Goal: Communication & Community: Answer question/provide support

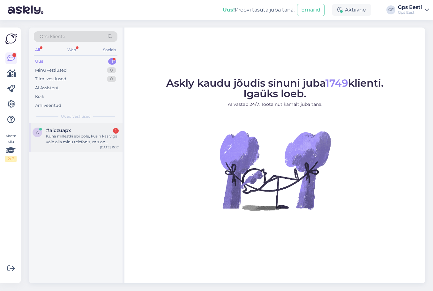
click at [70, 138] on div "Kuna millestki abi pole, küsin kas viga võib olla minu telefonis, mis on lihtsa…" at bounding box center [82, 138] width 73 height 11
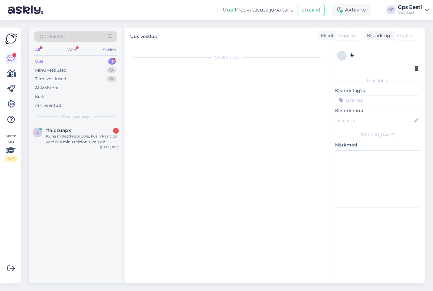
scroll to position [441, 0]
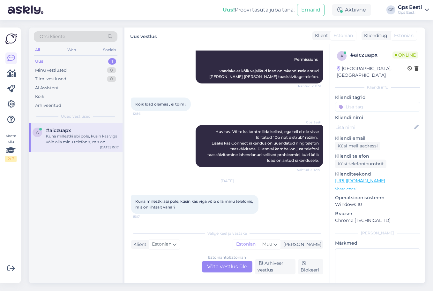
click at [214, 267] on div "Estonian to Estonian Võta vestlus üle" at bounding box center [227, 266] width 50 height 11
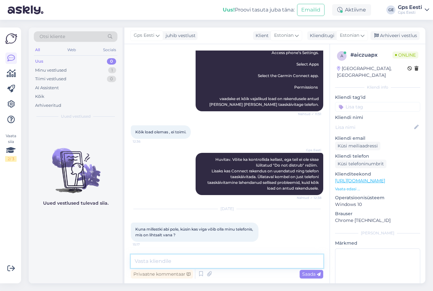
click at [204, 261] on textarea at bounding box center [227, 260] width 193 height 13
click at [203, 253] on div "Vestlus algas [DATE] Tere 11:37 Gps Eesti Tere, Kuidas saab abiks olla? Nähtud …" at bounding box center [227, 163] width 205 height 239
click at [201, 258] on textarea at bounding box center [227, 260] width 193 height 13
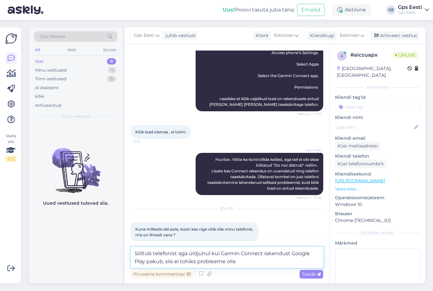
type textarea "Sõltub telefonist aga üldjuhul kui Garmin Connect rakendust Google Play pakub, …"
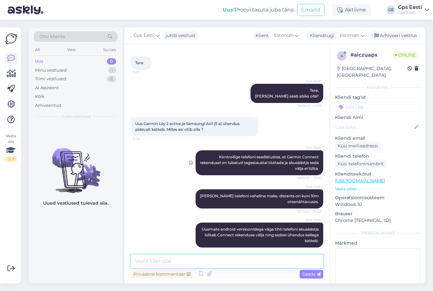
scroll to position [0, 0]
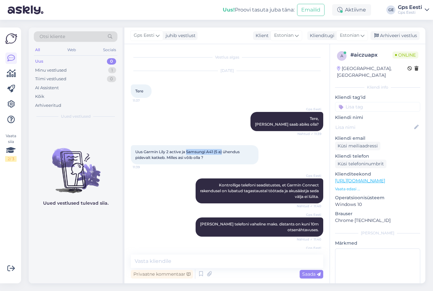
drag, startPoint x: 188, startPoint y: 150, endPoint x: 224, endPoint y: 151, distance: 36.1
click at [224, 151] on span "Uus Garmin Lily 2 active ja Samsungi A41 (5 a) ühendus pidevalt katkeb. Milles …" at bounding box center [187, 154] width 105 height 11
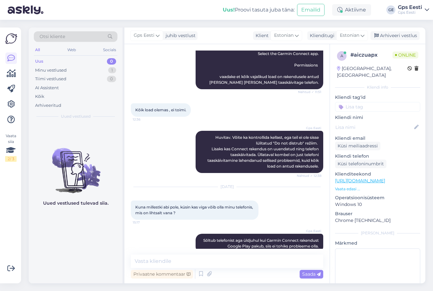
scroll to position [447, 0]
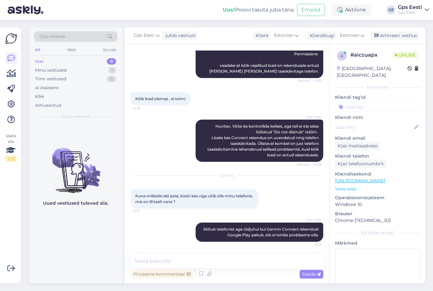
click at [75, 236] on div "Uued vestlused tulevad siia." at bounding box center [76, 203] width 94 height 160
click at [206, 260] on textarea at bounding box center [227, 260] width 193 height 13
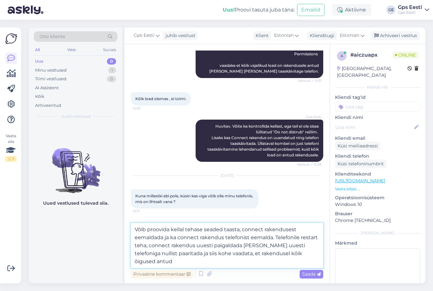
type textarea "Võib proovida kellal tehase seaded taasta, connect rakendusest eemaldada ja ka …"
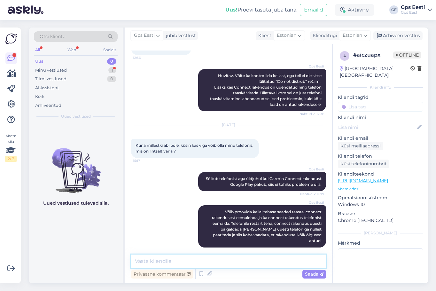
scroll to position [524, 0]
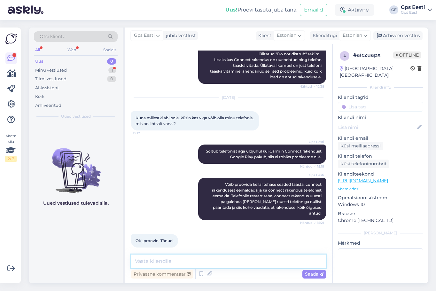
click at [206, 261] on textarea at bounding box center [228, 260] width 195 height 13
click at [126, 244] on div "Vestlus algas [DATE] Tere 11:37 Gps Eesti Tere, Kuidas saab abiks olla? Nähtud …" at bounding box center [229, 163] width 208 height 239
click at [105, 248] on div "Uued vestlused tulevad siia." at bounding box center [76, 203] width 94 height 160
click at [178, 262] on textarea at bounding box center [228, 260] width 195 height 13
type textarea "Loodame, et see lahendab probleemi."
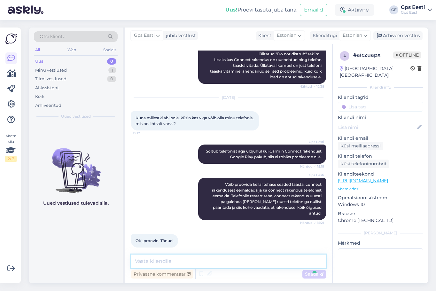
scroll to position [552, 0]
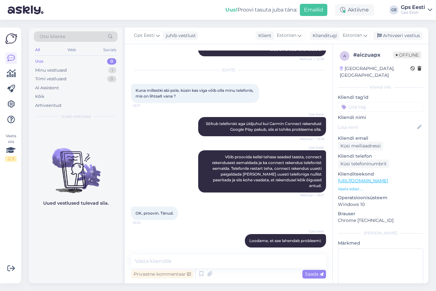
drag, startPoint x: 391, startPoint y: 32, endPoint x: 312, endPoint y: 15, distance: 80.7
click at [391, 32] on div "Arhiveeri vestlus" at bounding box center [397, 35] width 49 height 9
